Goal: Find specific page/section: Find specific page/section

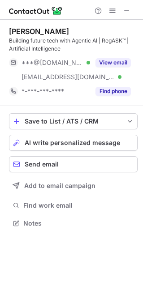
scroll to position [216, 142]
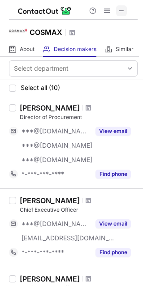
click at [124, 11] on span at bounding box center [121, 10] width 7 height 7
